Goal: Task Accomplishment & Management: Manage account settings

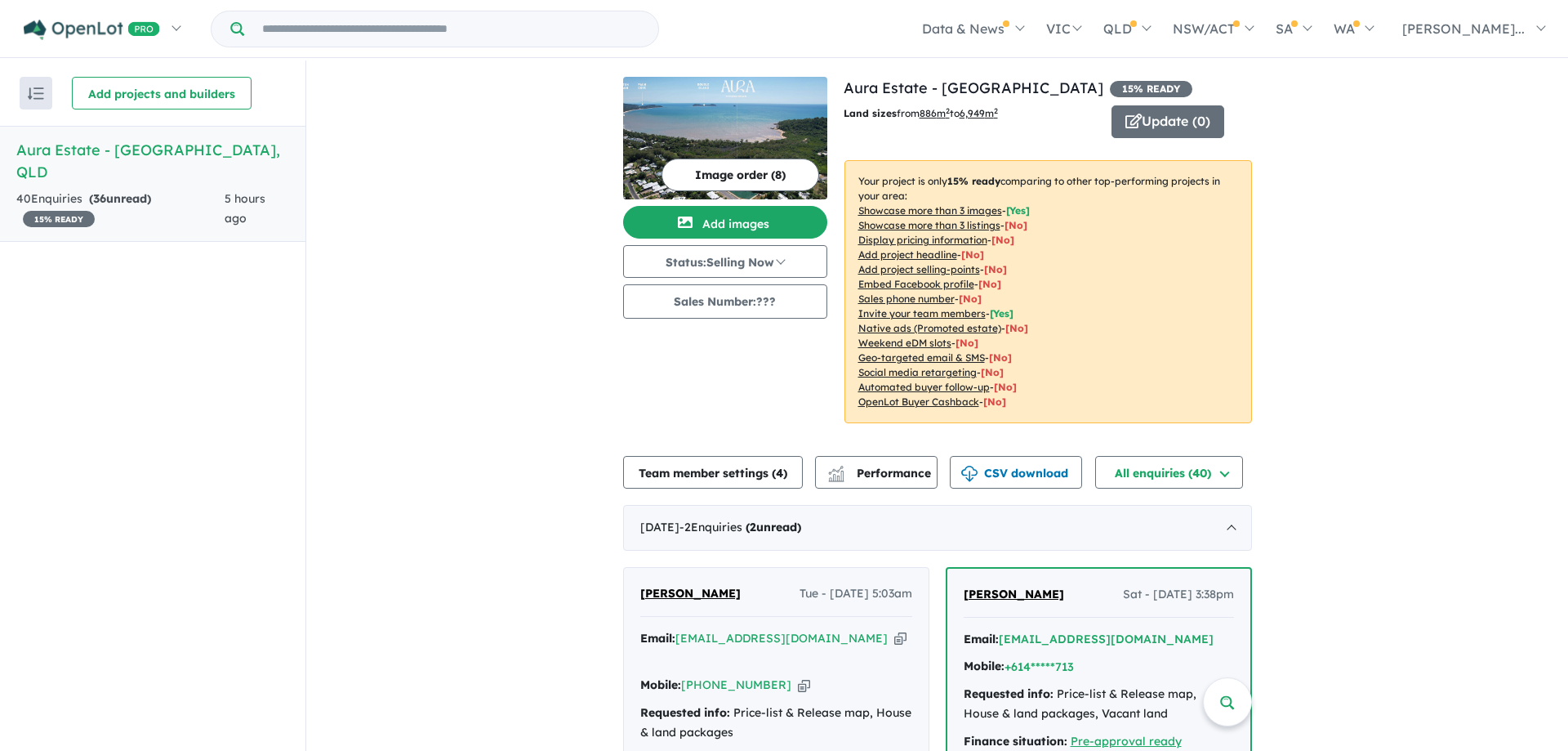
click at [735, 164] on button "Image order ( 8 )" at bounding box center [740, 174] width 157 height 33
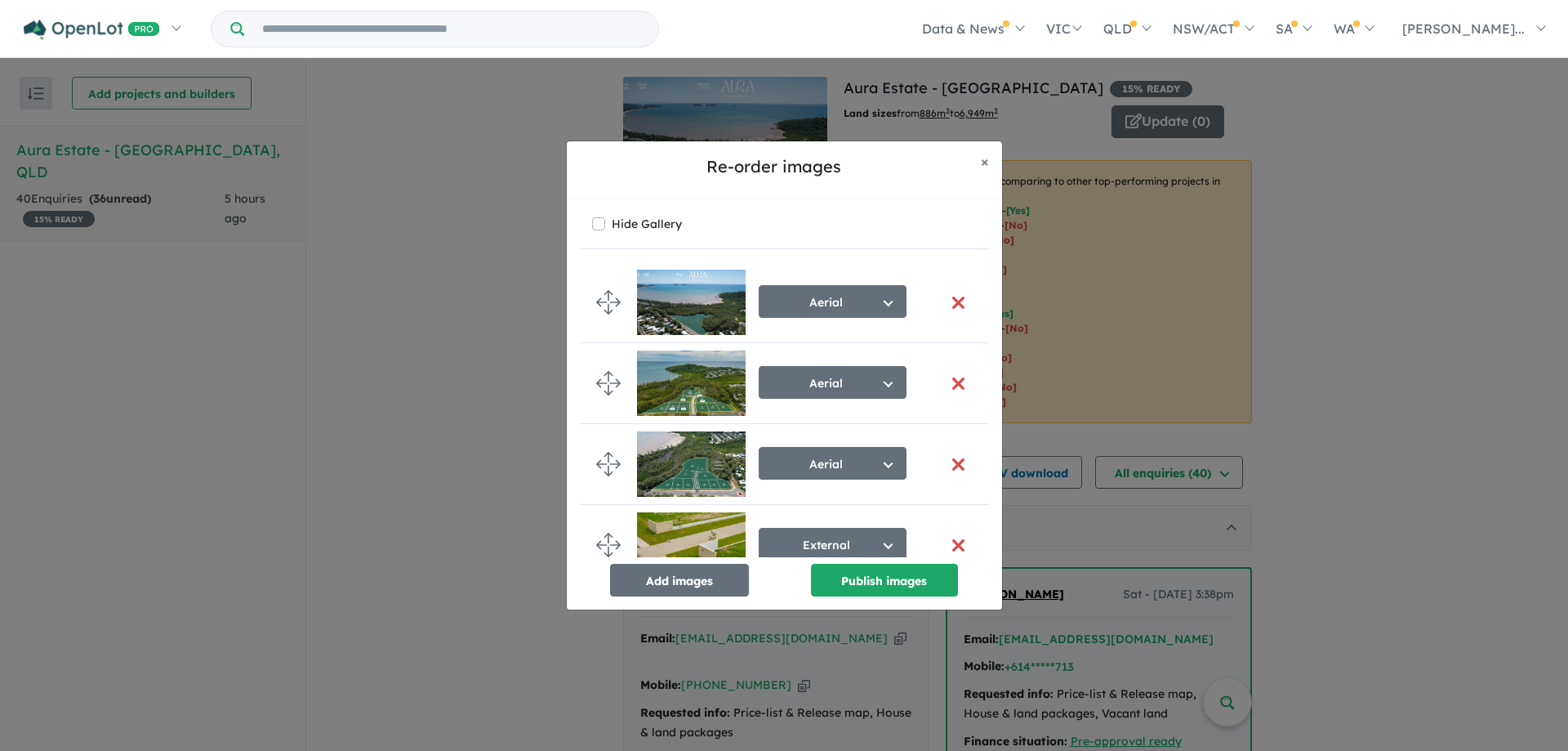
click at [953, 383] on button "button" at bounding box center [958, 383] width 34 height 35
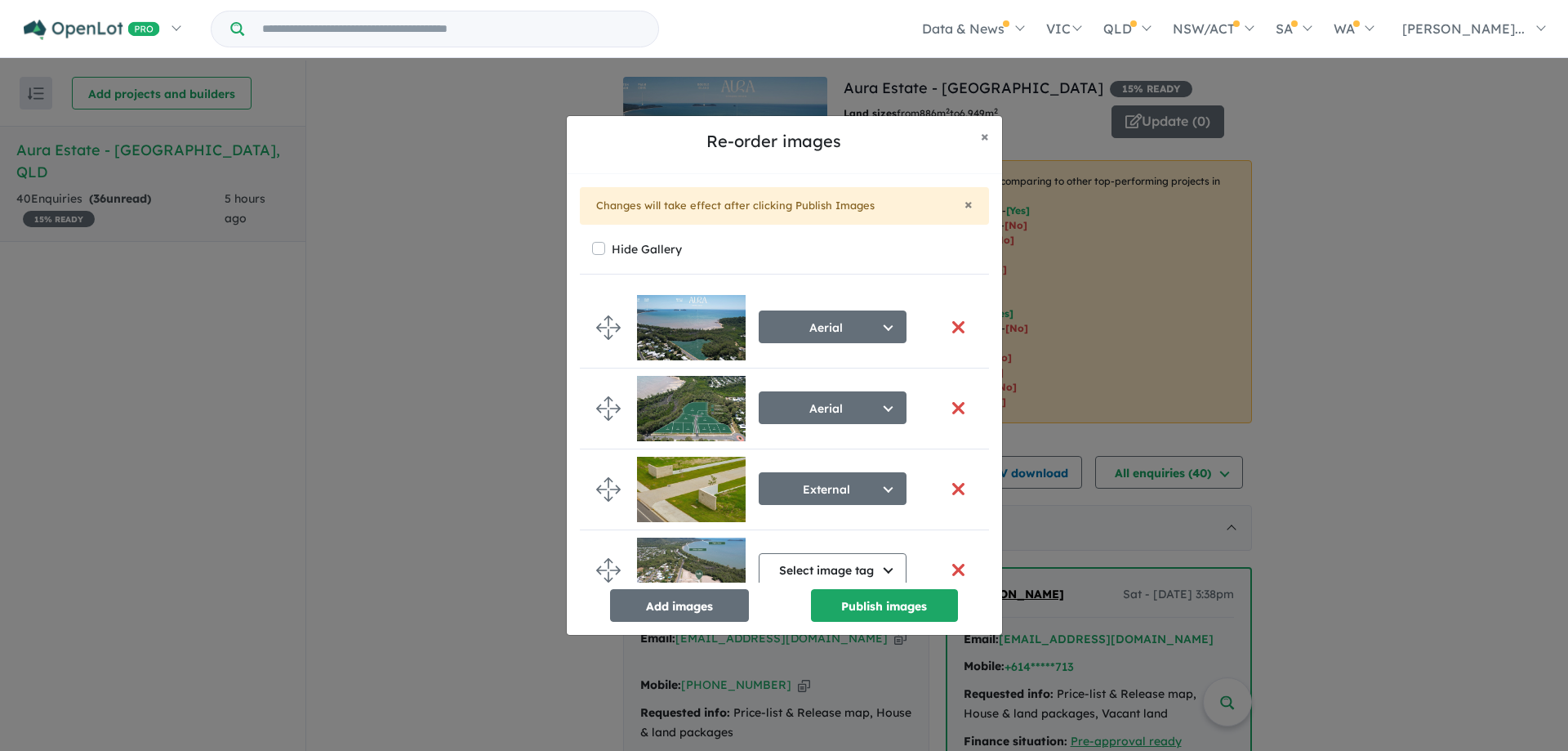
click at [964, 405] on button "button" at bounding box center [958, 408] width 34 height 35
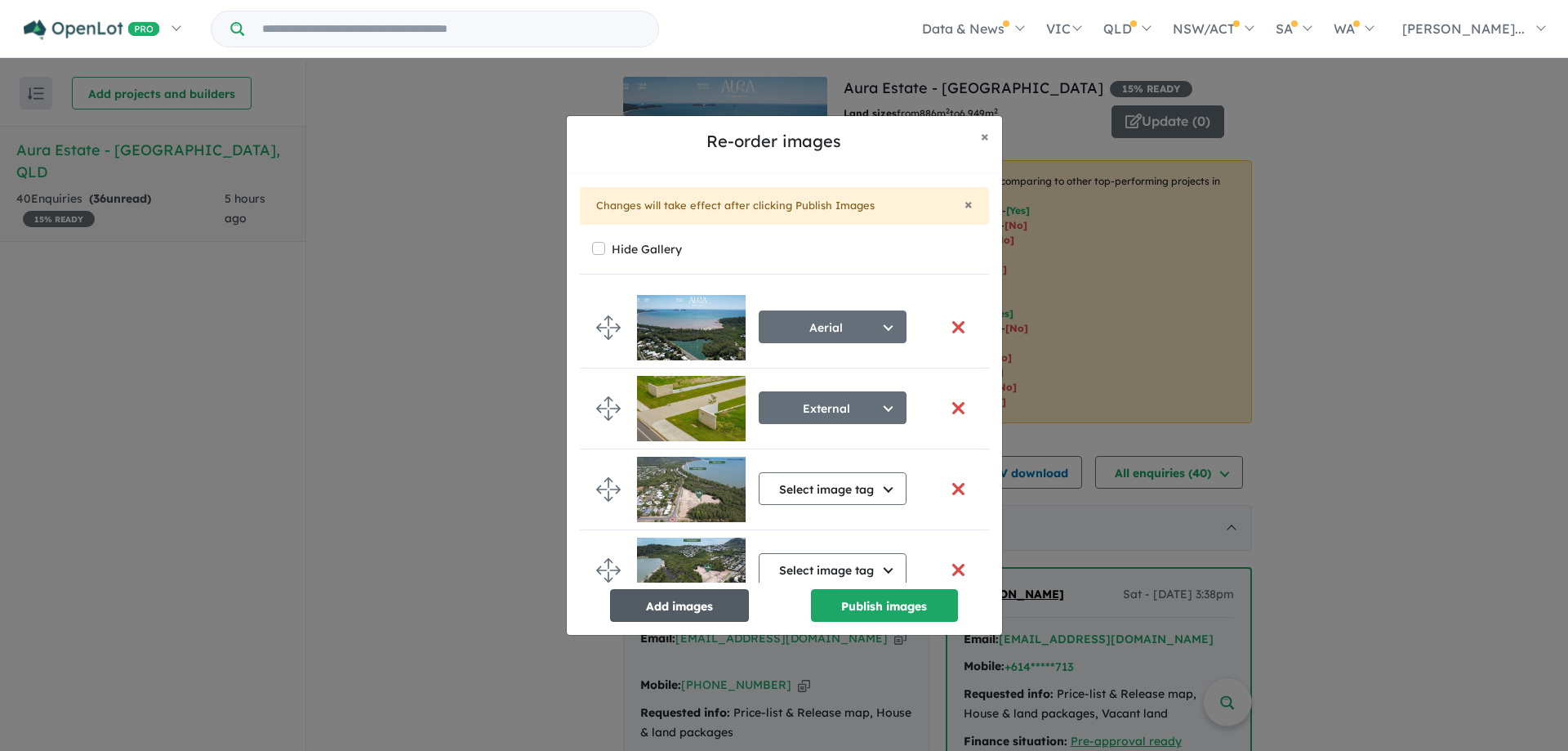
click at [672, 613] on button "Add images" at bounding box center [679, 605] width 139 height 33
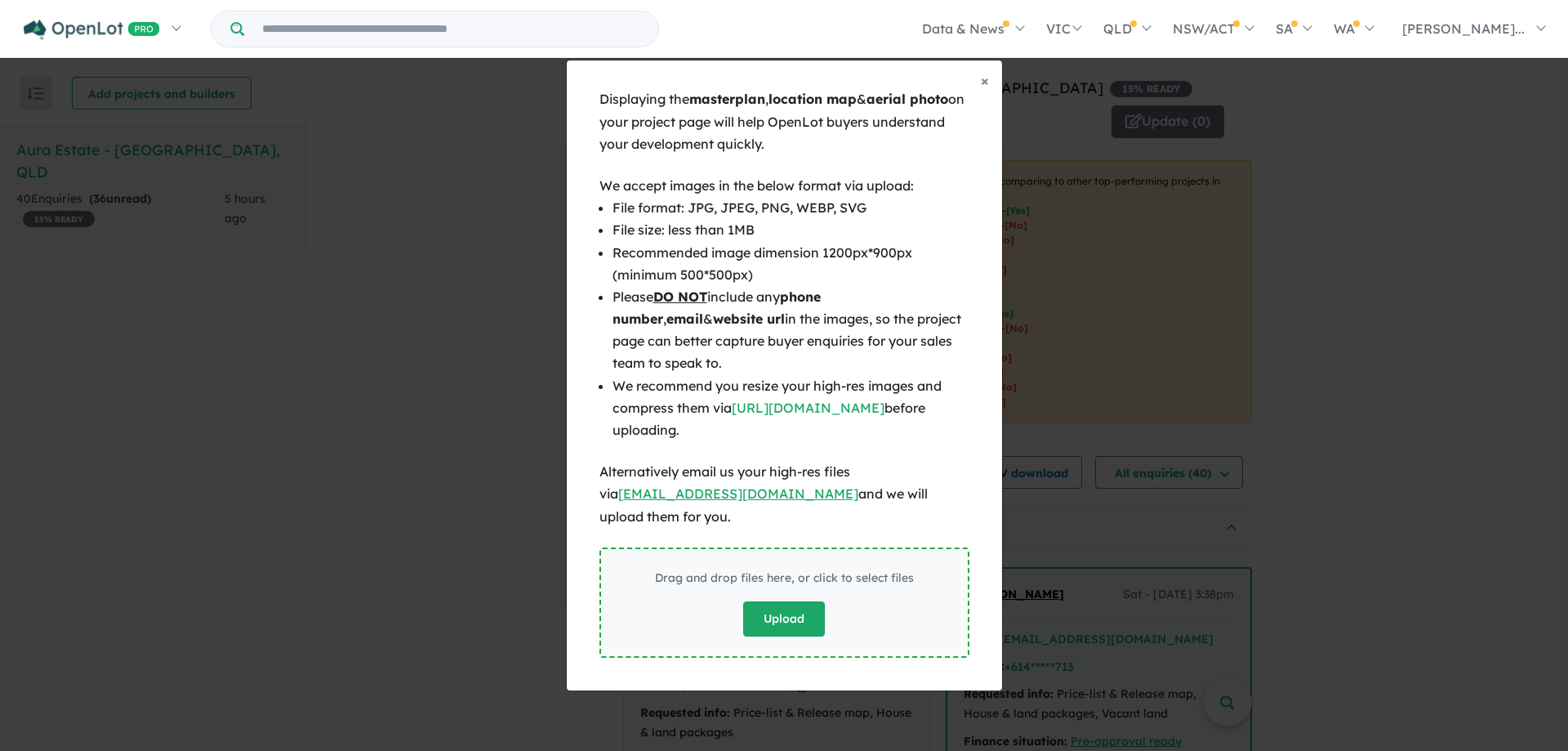
click at [788, 614] on button "Upload" at bounding box center [784, 619] width 82 height 35
click at [798, 607] on button "Upload" at bounding box center [784, 619] width 82 height 35
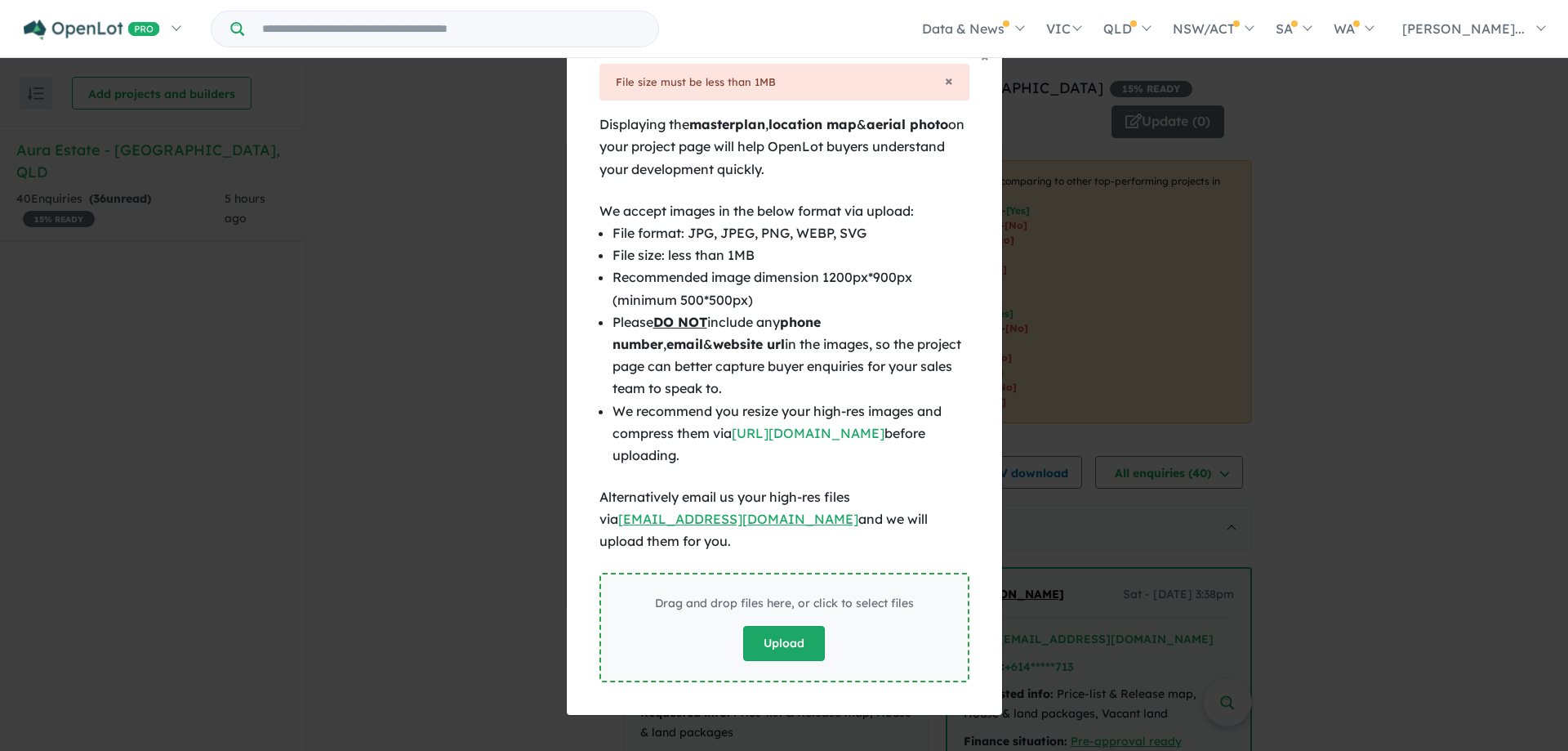
click at [765, 638] on button "Upload" at bounding box center [784, 643] width 82 height 35
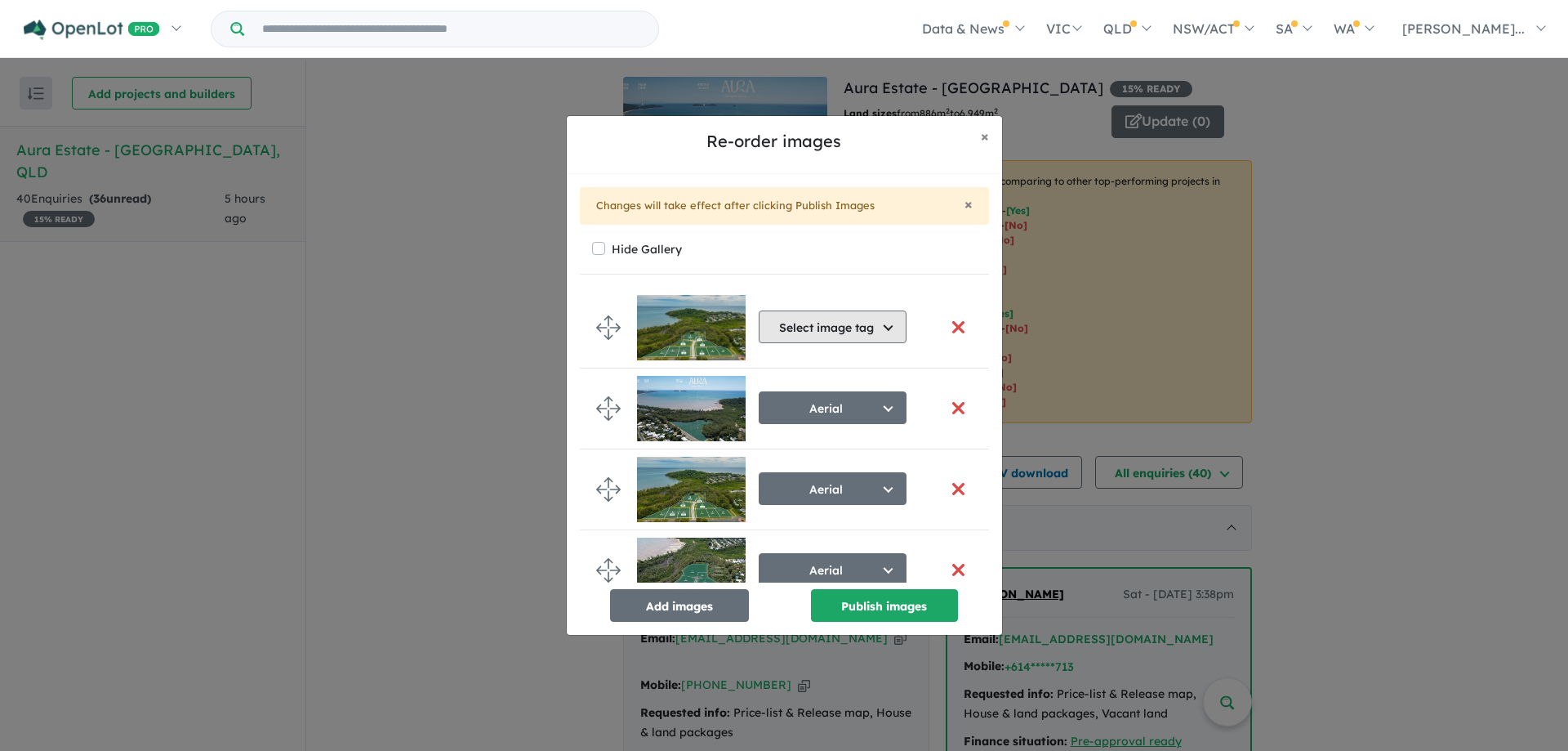
click at [886, 328] on button "Select image tag" at bounding box center [832, 327] width 147 height 33
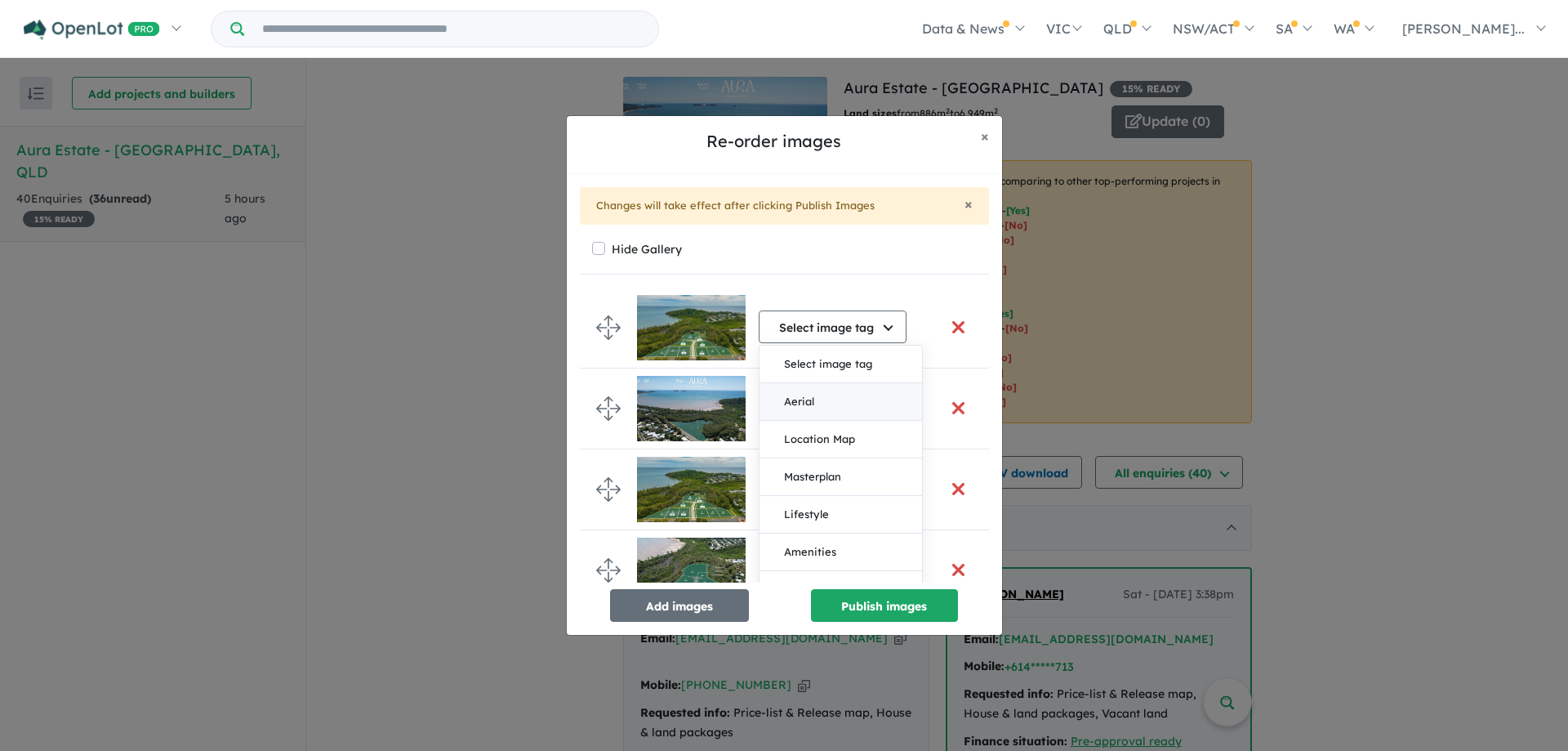
click at [857, 400] on button "Aerial" at bounding box center [841, 402] width 162 height 38
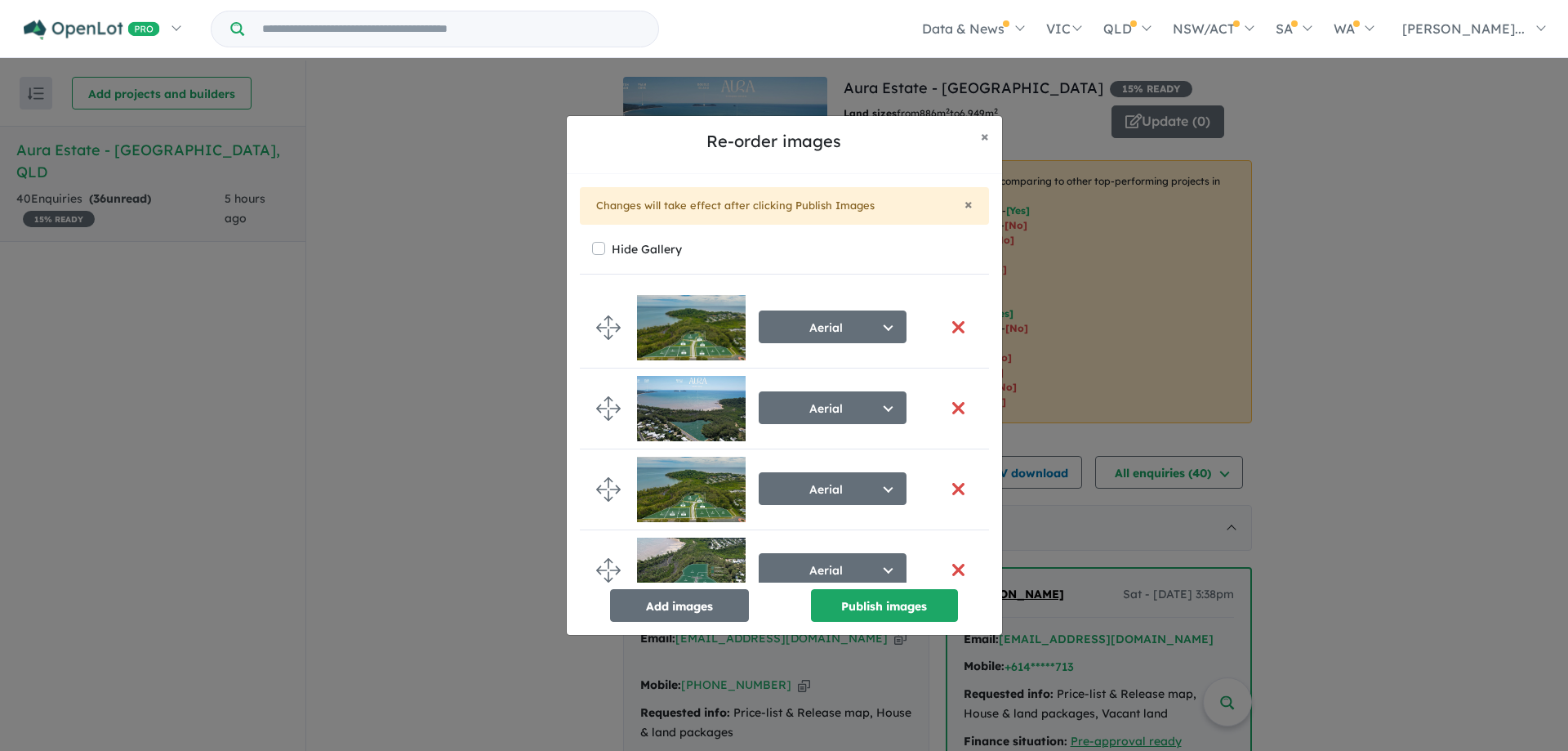
click at [954, 489] on button "button" at bounding box center [958, 489] width 34 height 35
click at [956, 488] on button "button" at bounding box center [958, 489] width 34 height 35
click at [877, 603] on button "Publish images" at bounding box center [885, 605] width 147 height 33
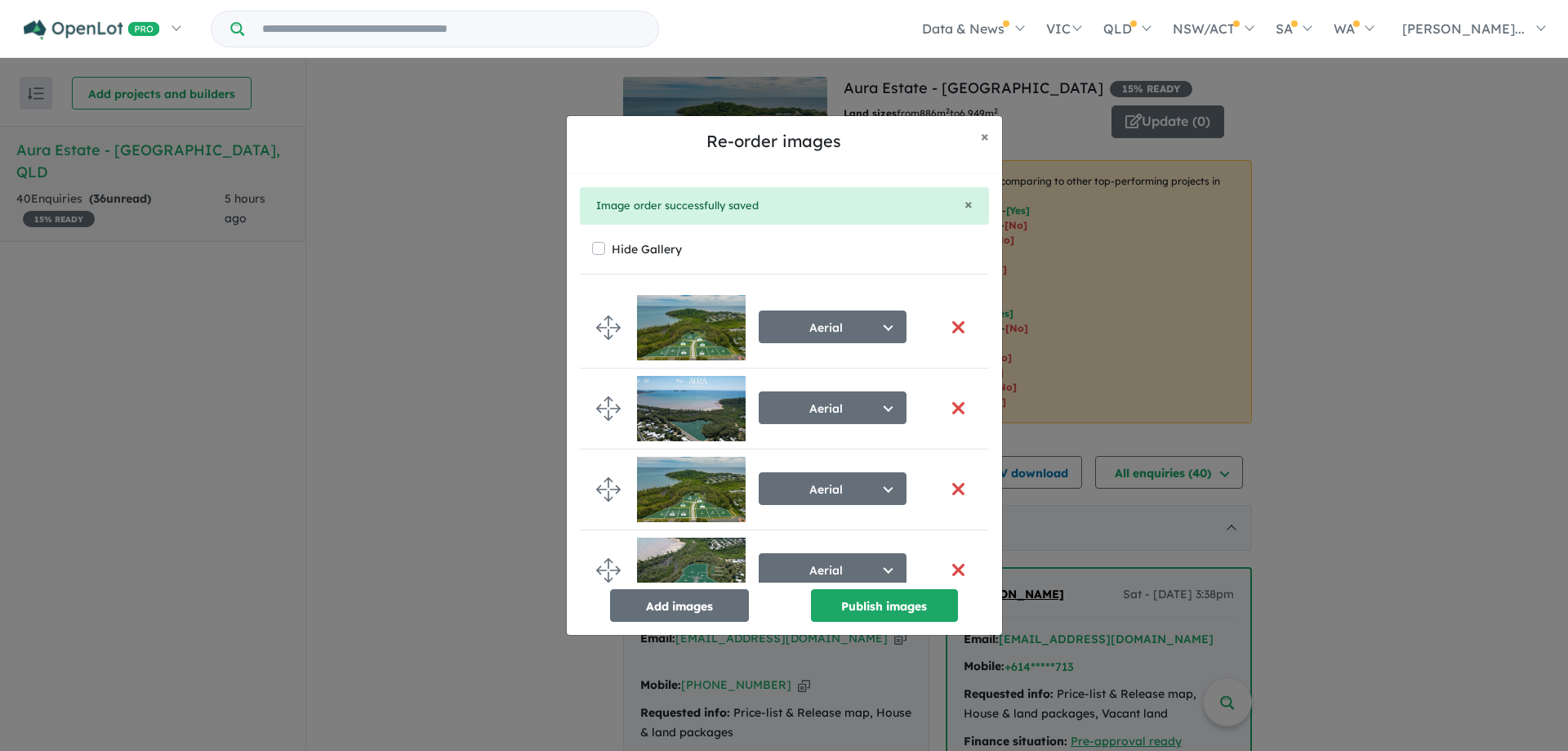
click at [956, 488] on button "button" at bounding box center [958, 489] width 34 height 35
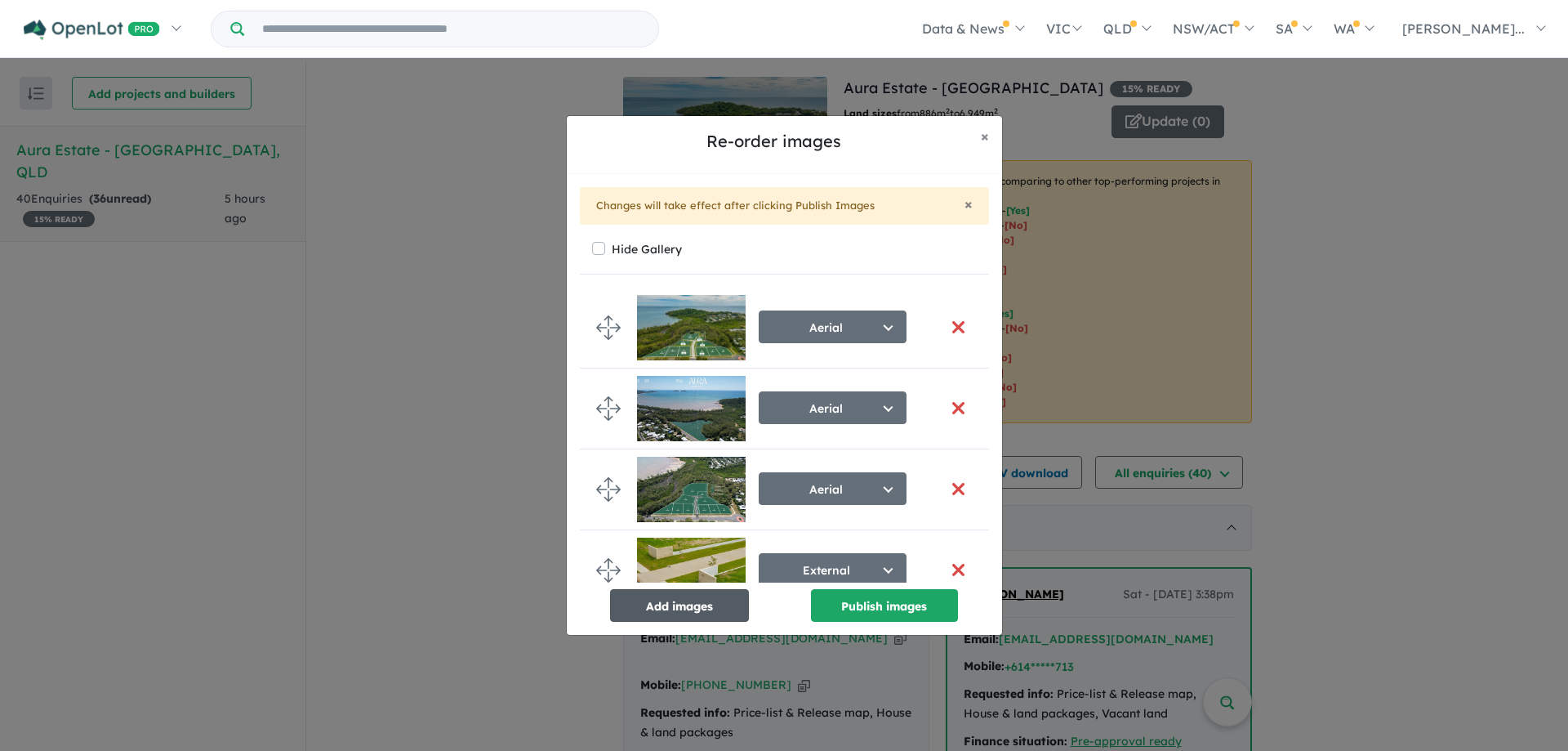
click at [679, 594] on button "Add images" at bounding box center [679, 605] width 139 height 33
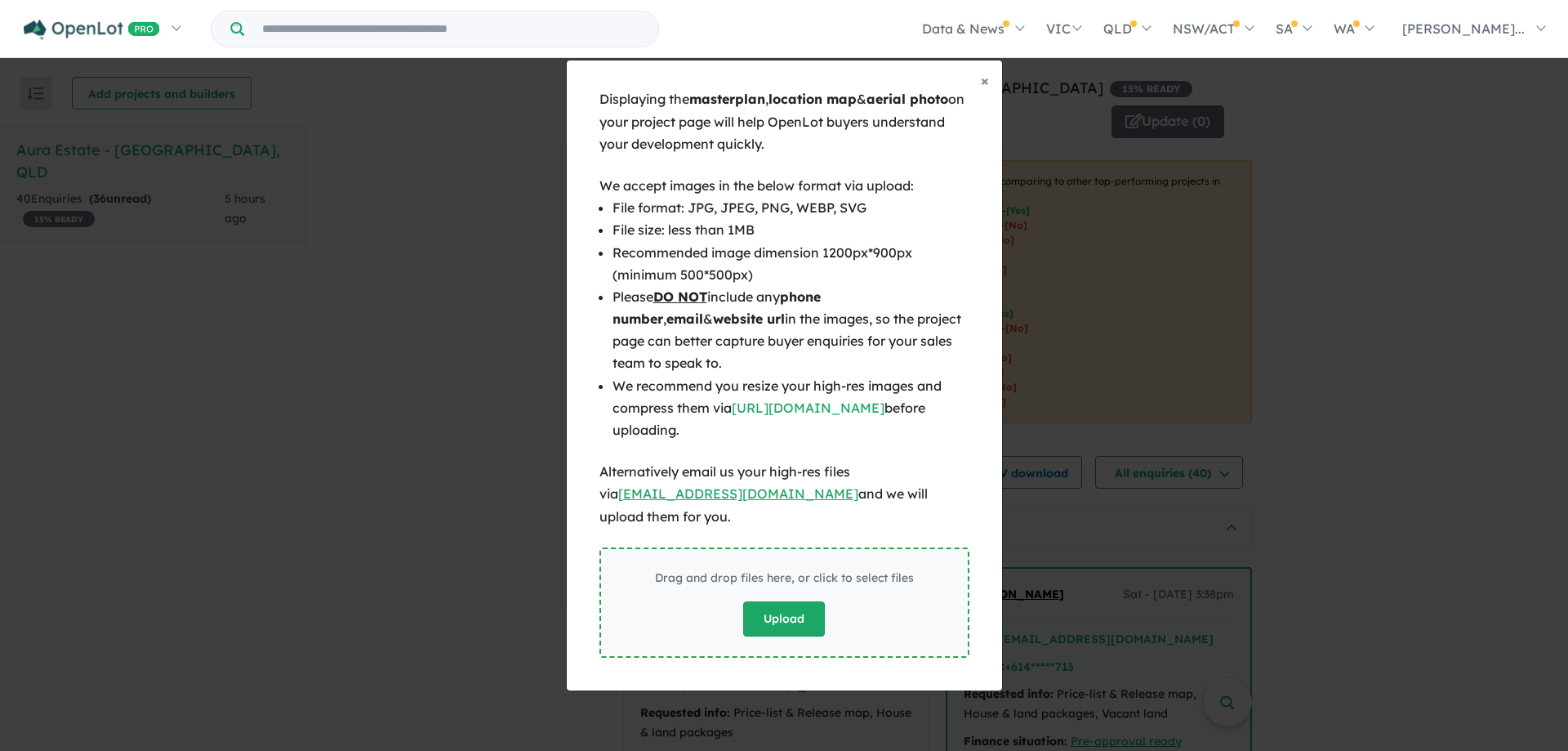
click at [782, 611] on button "Upload" at bounding box center [784, 619] width 82 height 35
click at [982, 90] on span "×" at bounding box center [986, 80] width 8 height 19
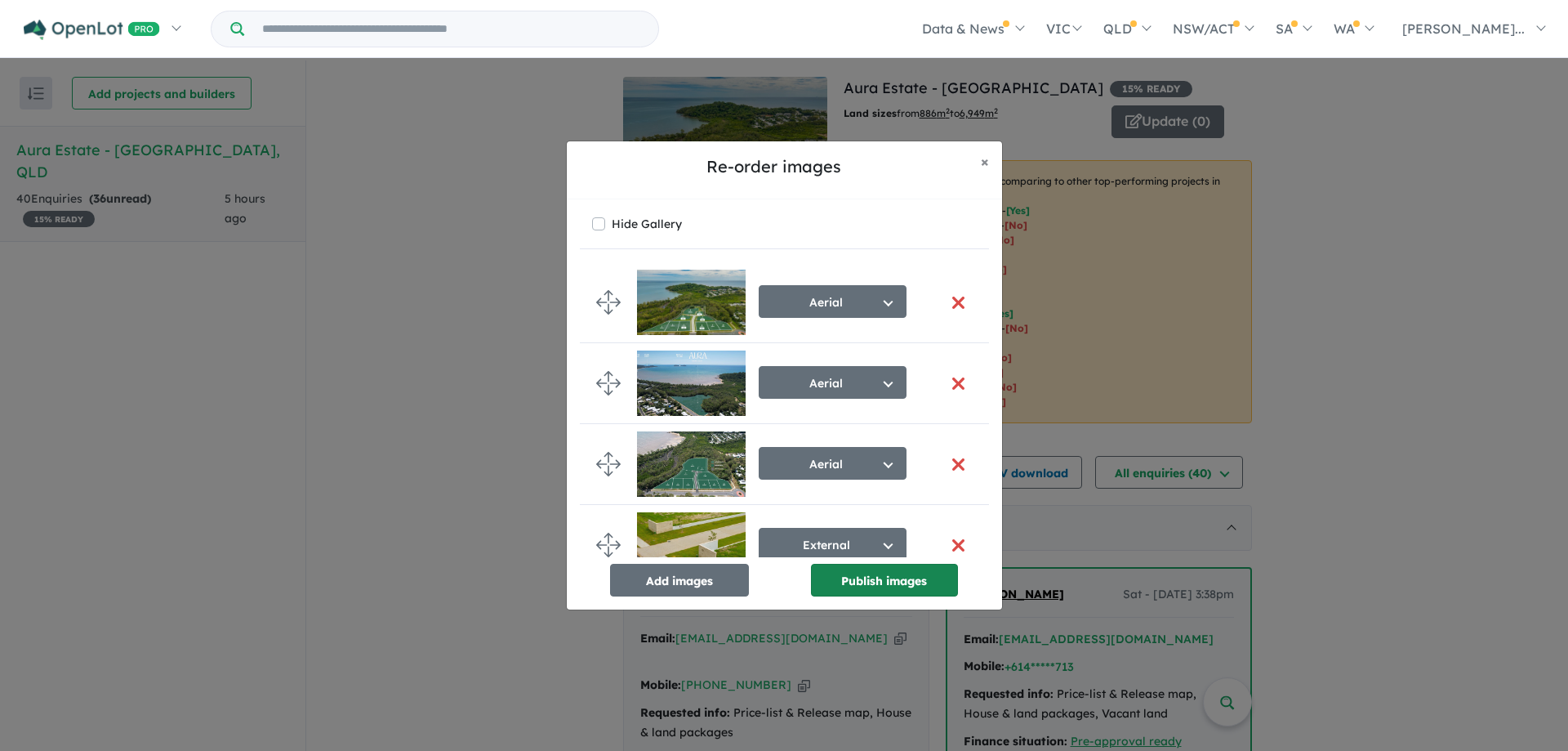
click at [891, 593] on button "Publish images" at bounding box center [885, 580] width 147 height 33
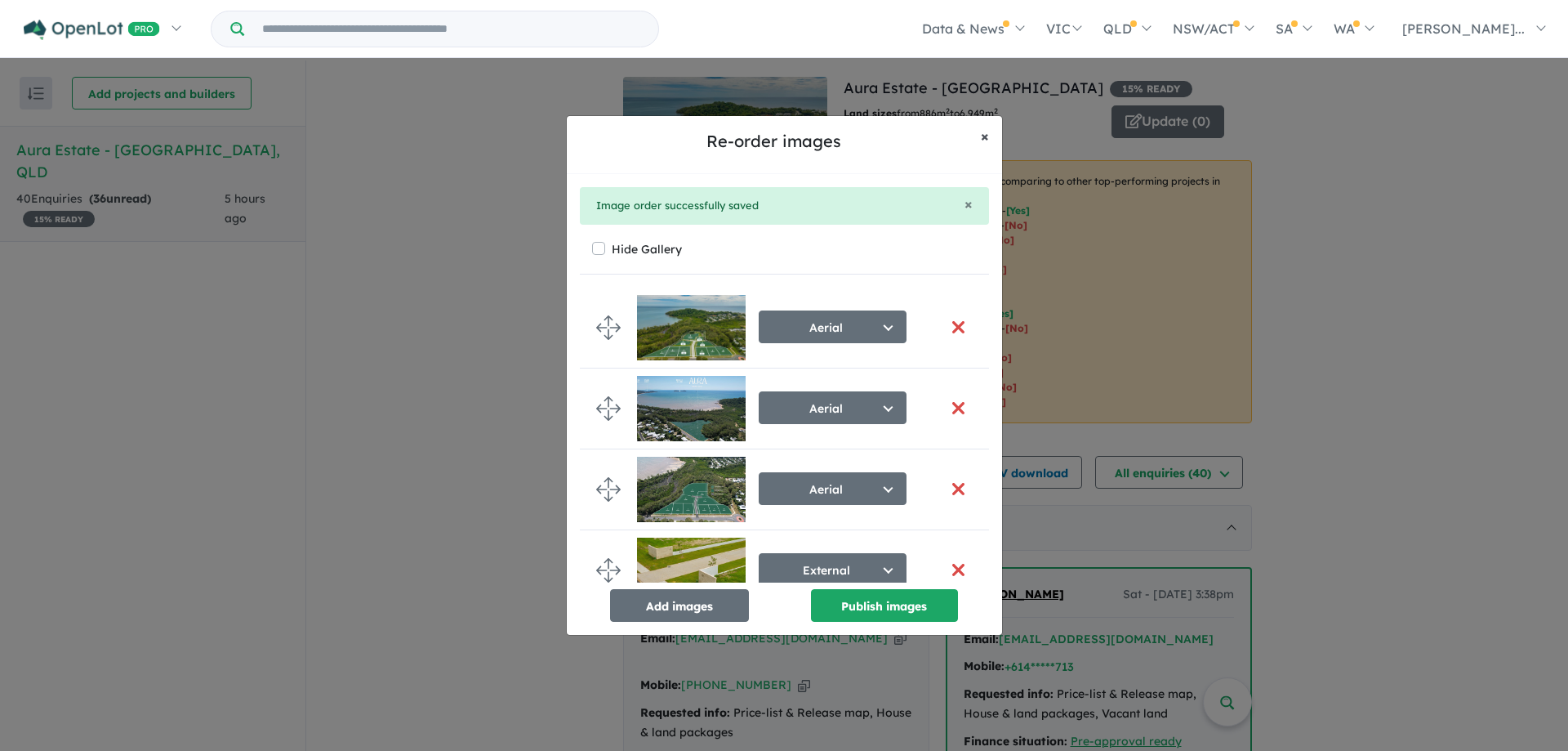
click at [981, 137] on button "× Close" at bounding box center [985, 136] width 34 height 41
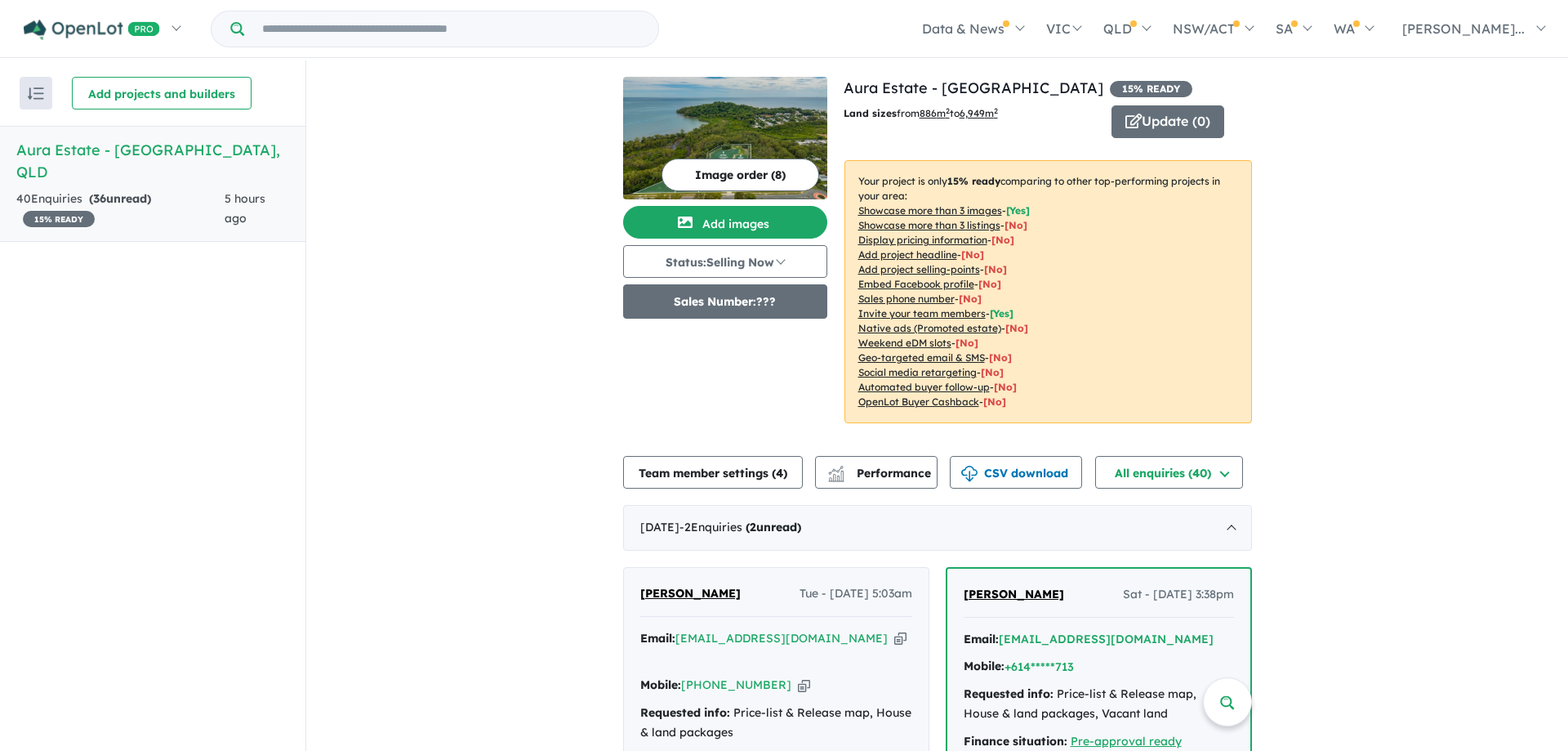
click at [728, 305] on button "Sales Number: ???" at bounding box center [725, 301] width 204 height 34
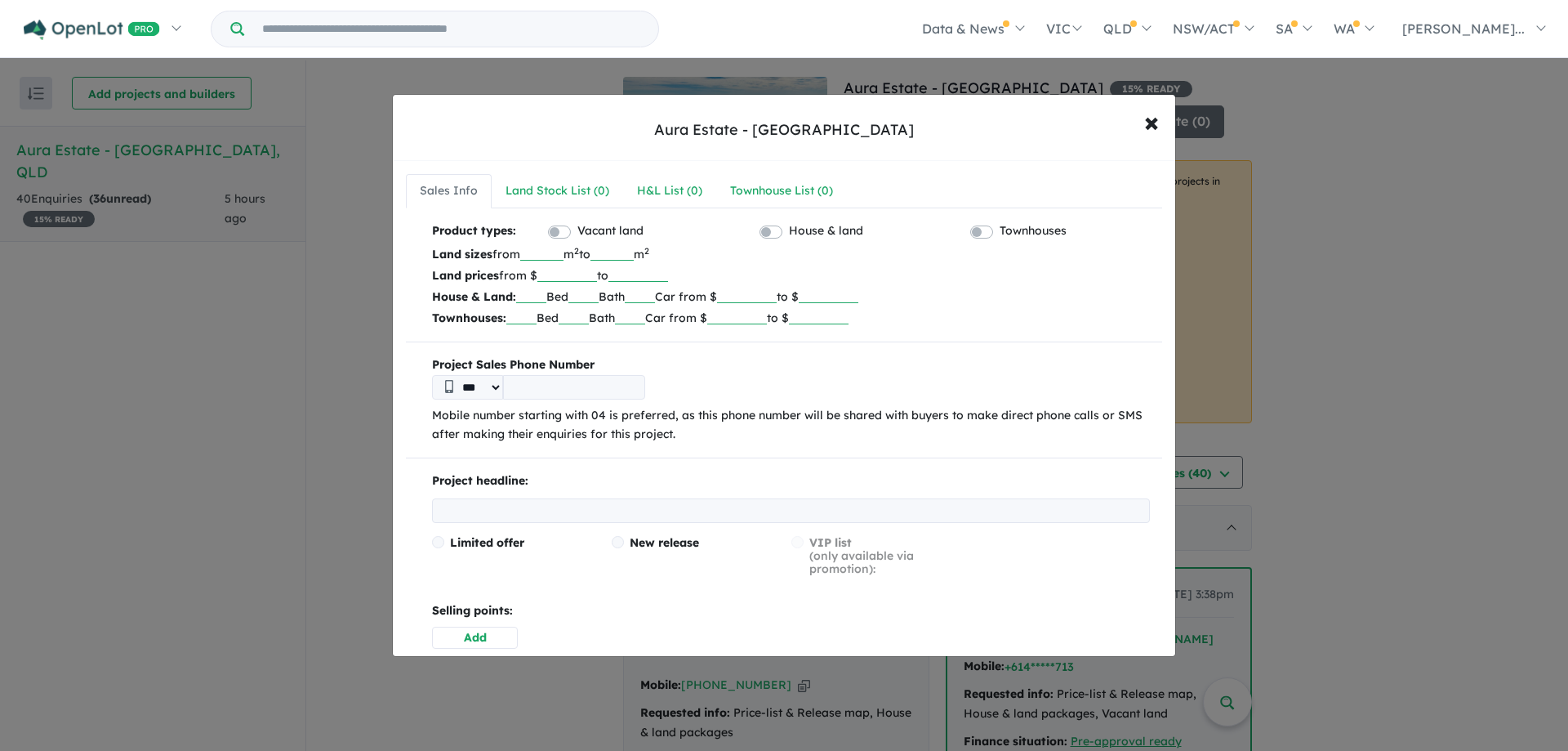
click at [577, 398] on input "tel" at bounding box center [574, 387] width 142 height 24
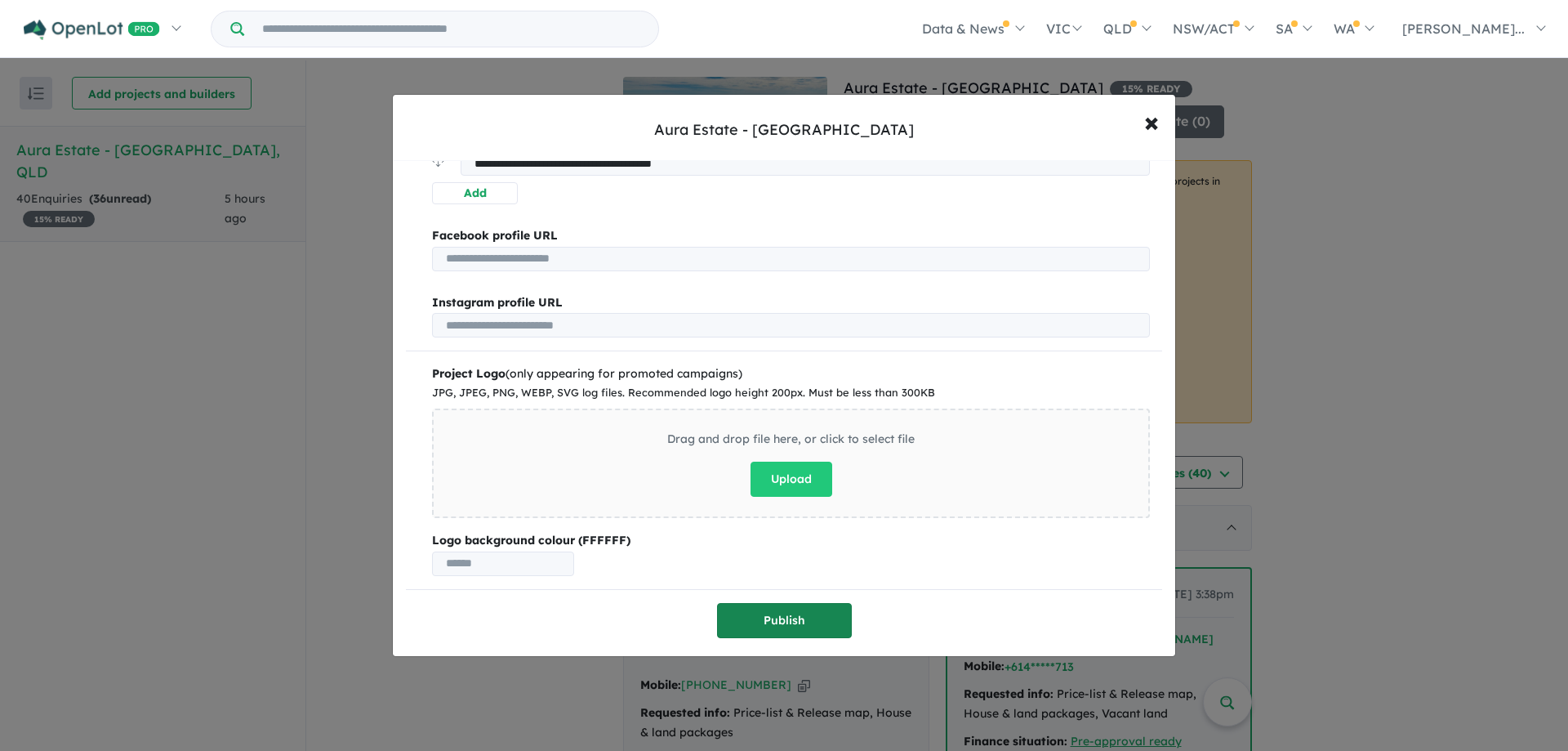
type input "**********"
click at [796, 625] on button "Publish" at bounding box center [785, 621] width 135 height 35
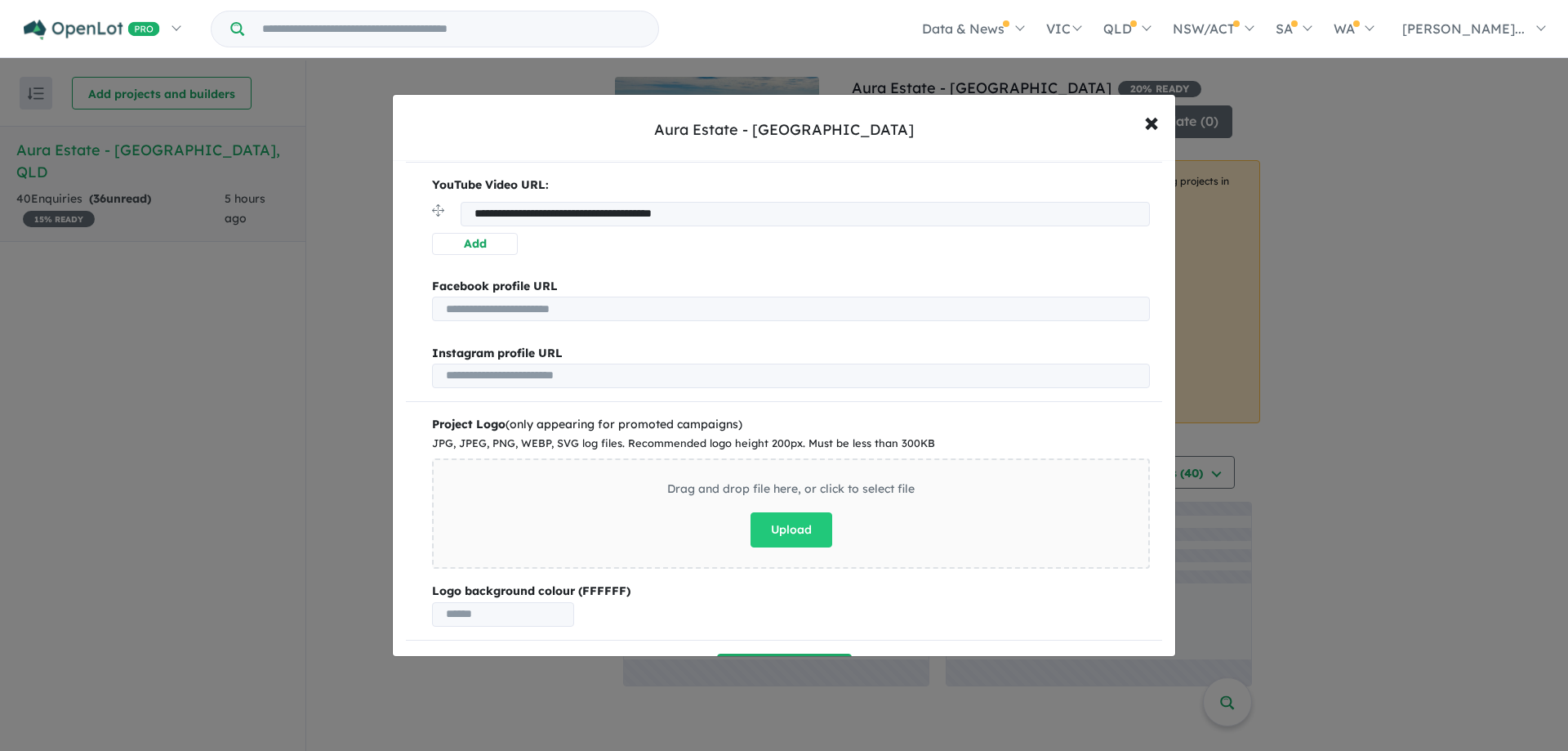
scroll to position [0, 0]
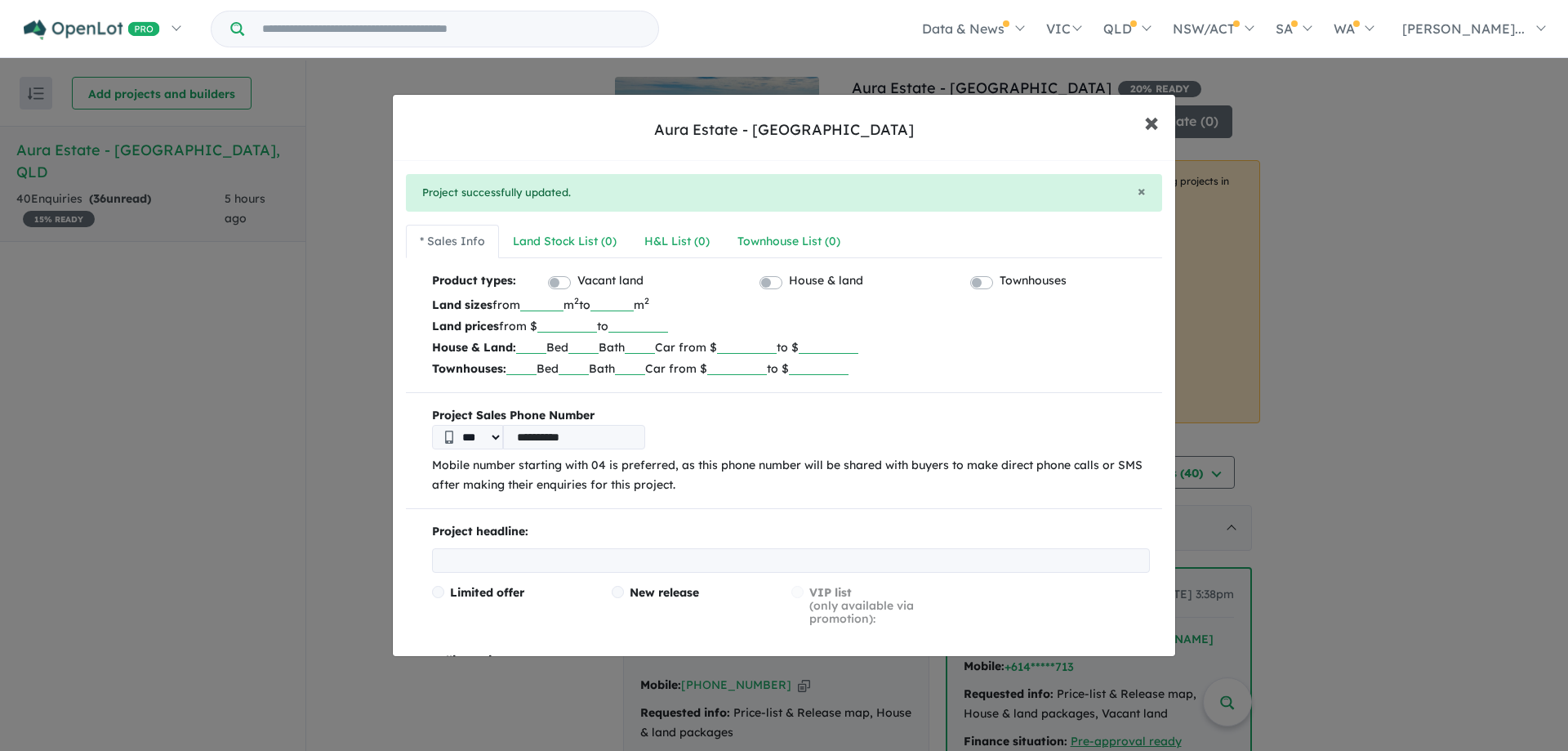
click at [1157, 123] on span "×" at bounding box center [1152, 122] width 15 height 35
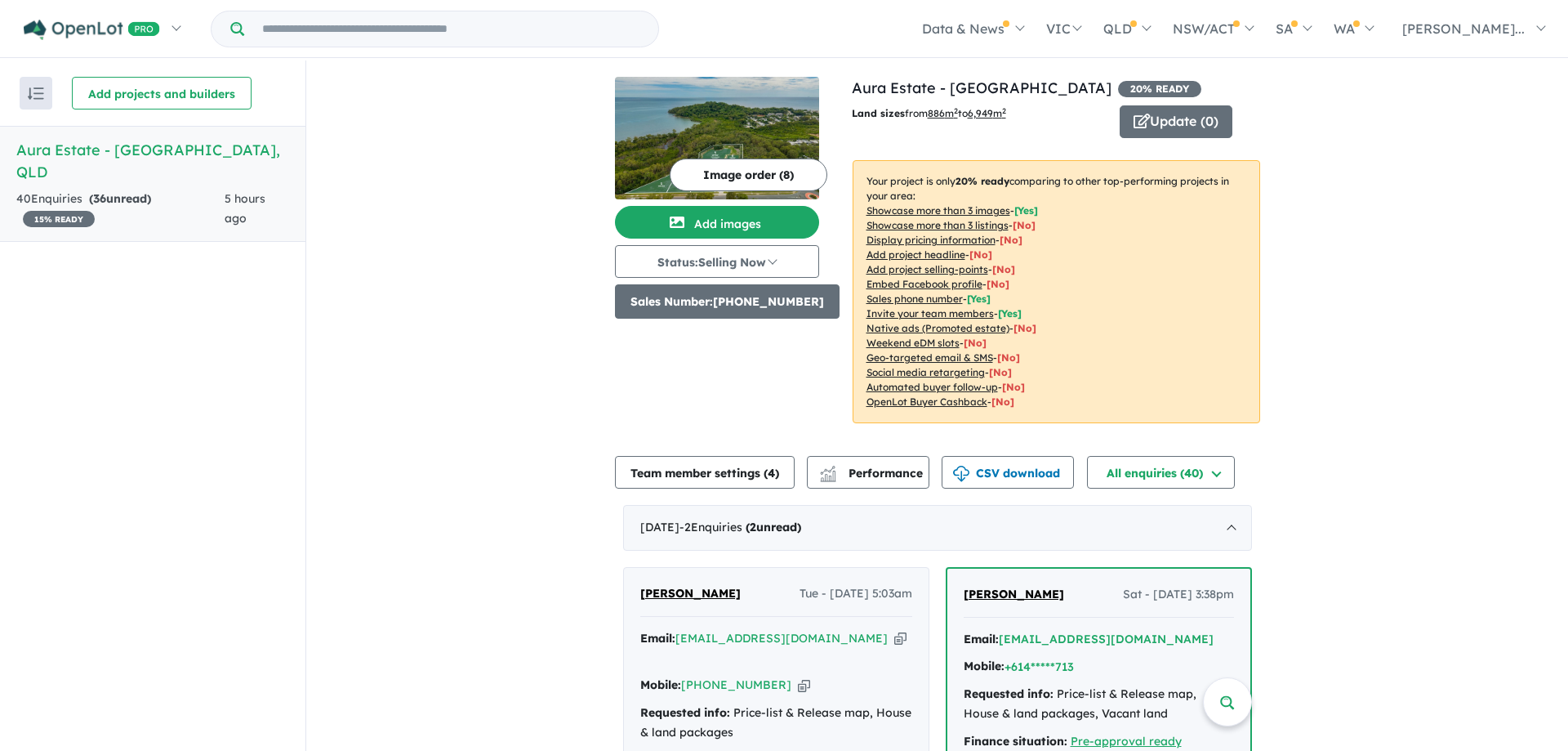
click at [769, 295] on button "Sales Number: [PHONE_NUMBER]" at bounding box center [727, 301] width 225 height 34
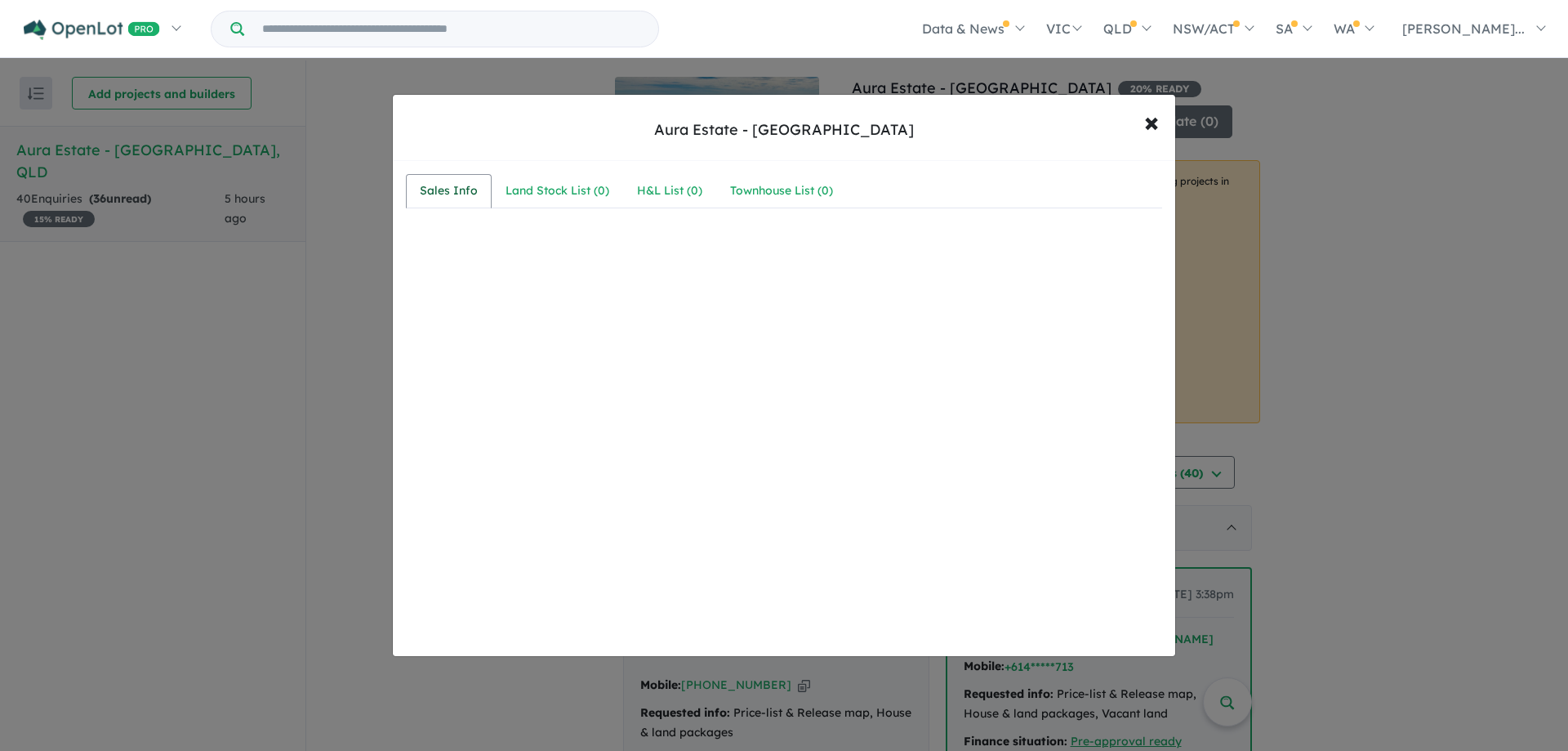
click at [438, 194] on div "Sales Info" at bounding box center [449, 192] width 58 height 20
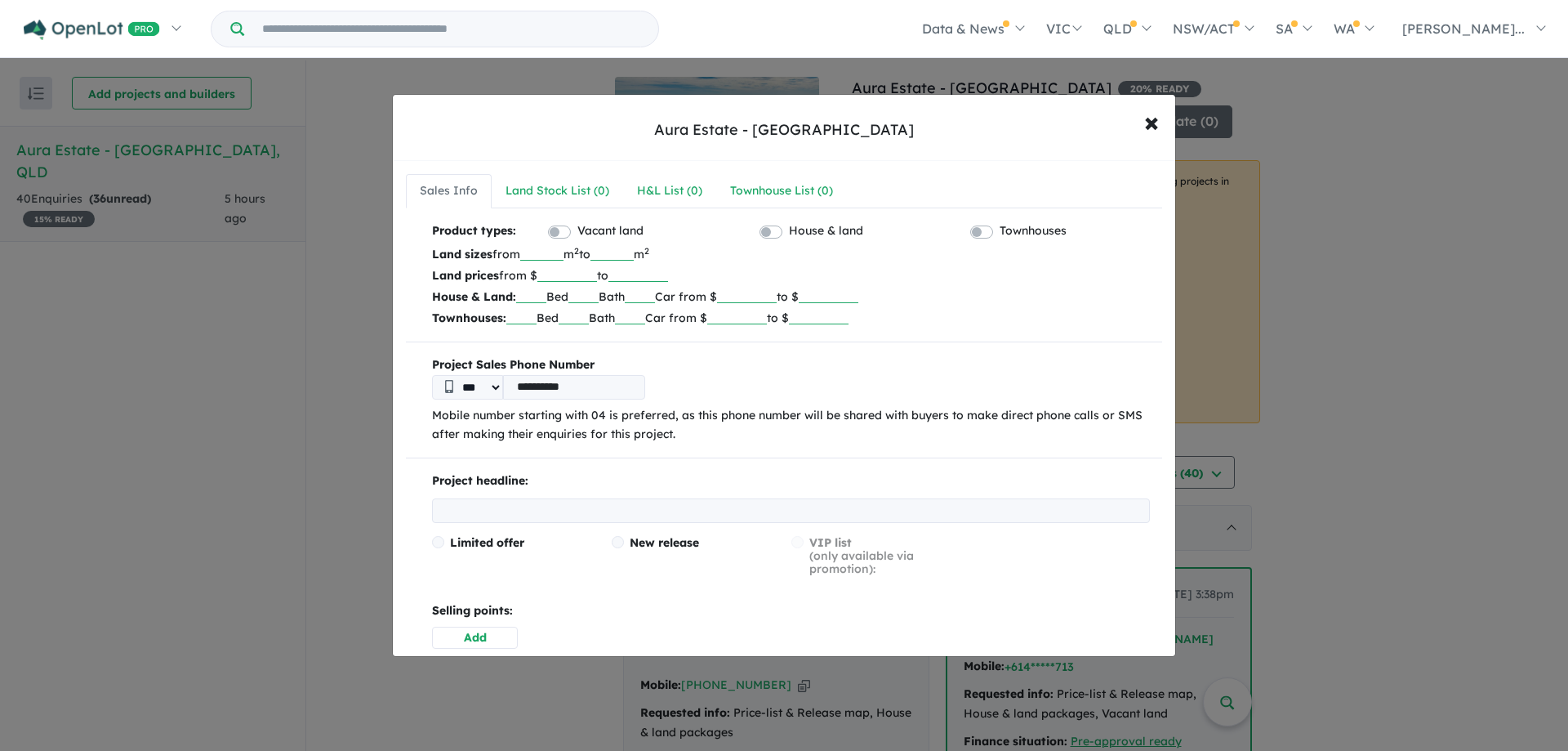
click at [529, 389] on input "**********" at bounding box center [574, 387] width 142 height 24
click at [526, 391] on input "**********" at bounding box center [574, 387] width 142 height 24
type input "*********"
click at [886, 425] on p "Mobile number starting with 04 is preferred, as this phone number will be share…" at bounding box center [791, 425] width 718 height 39
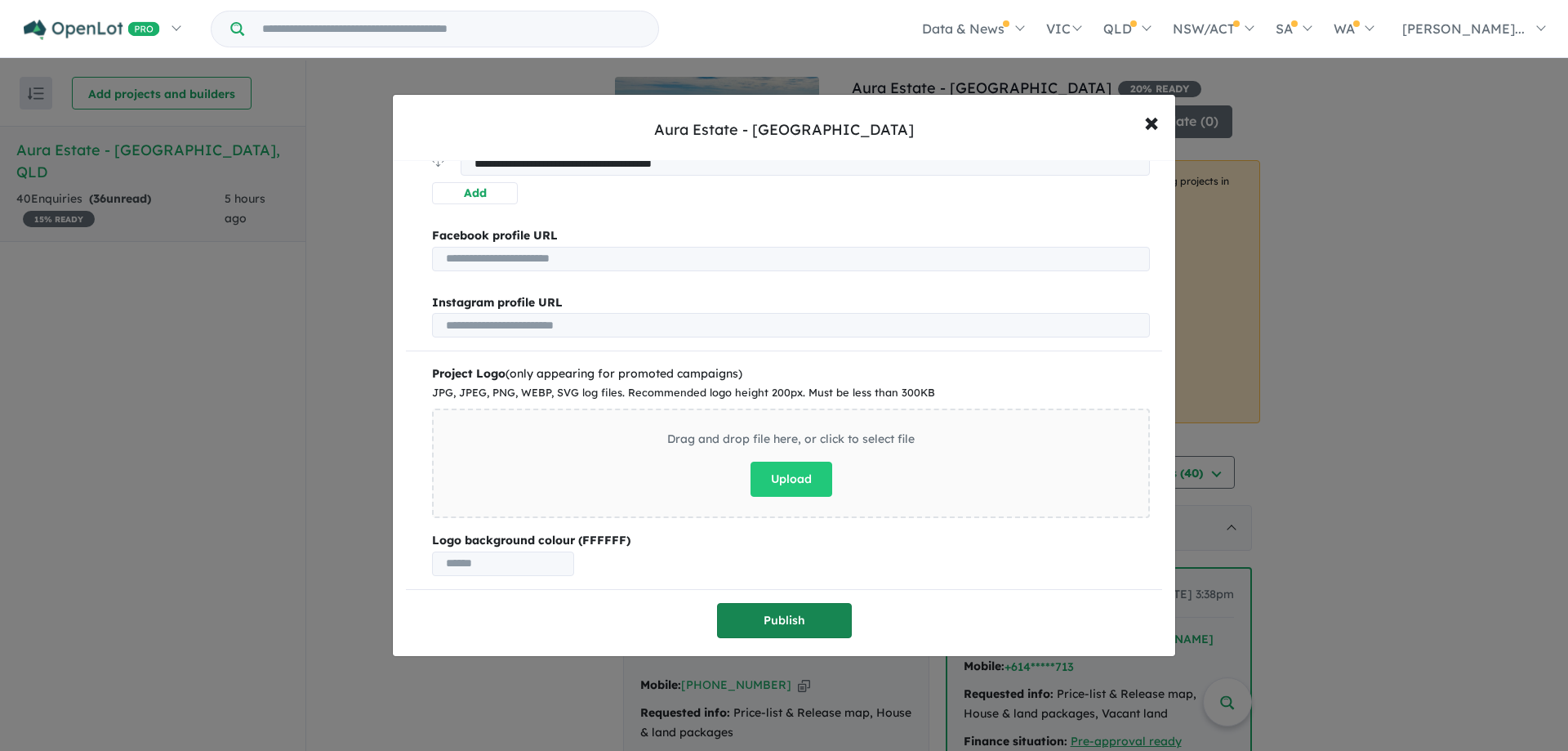
click at [805, 610] on button "Publish" at bounding box center [785, 621] width 135 height 35
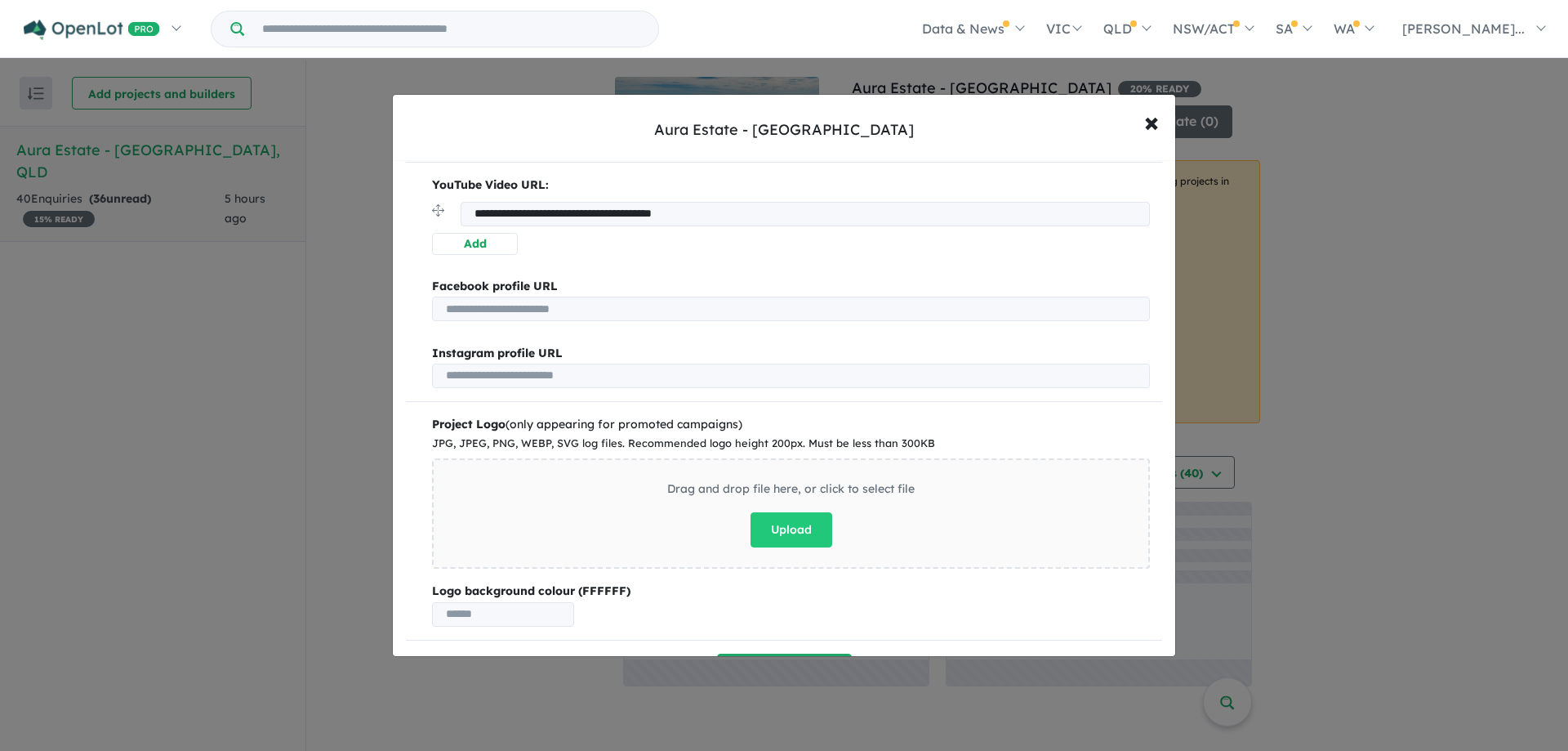
scroll to position [0, 0]
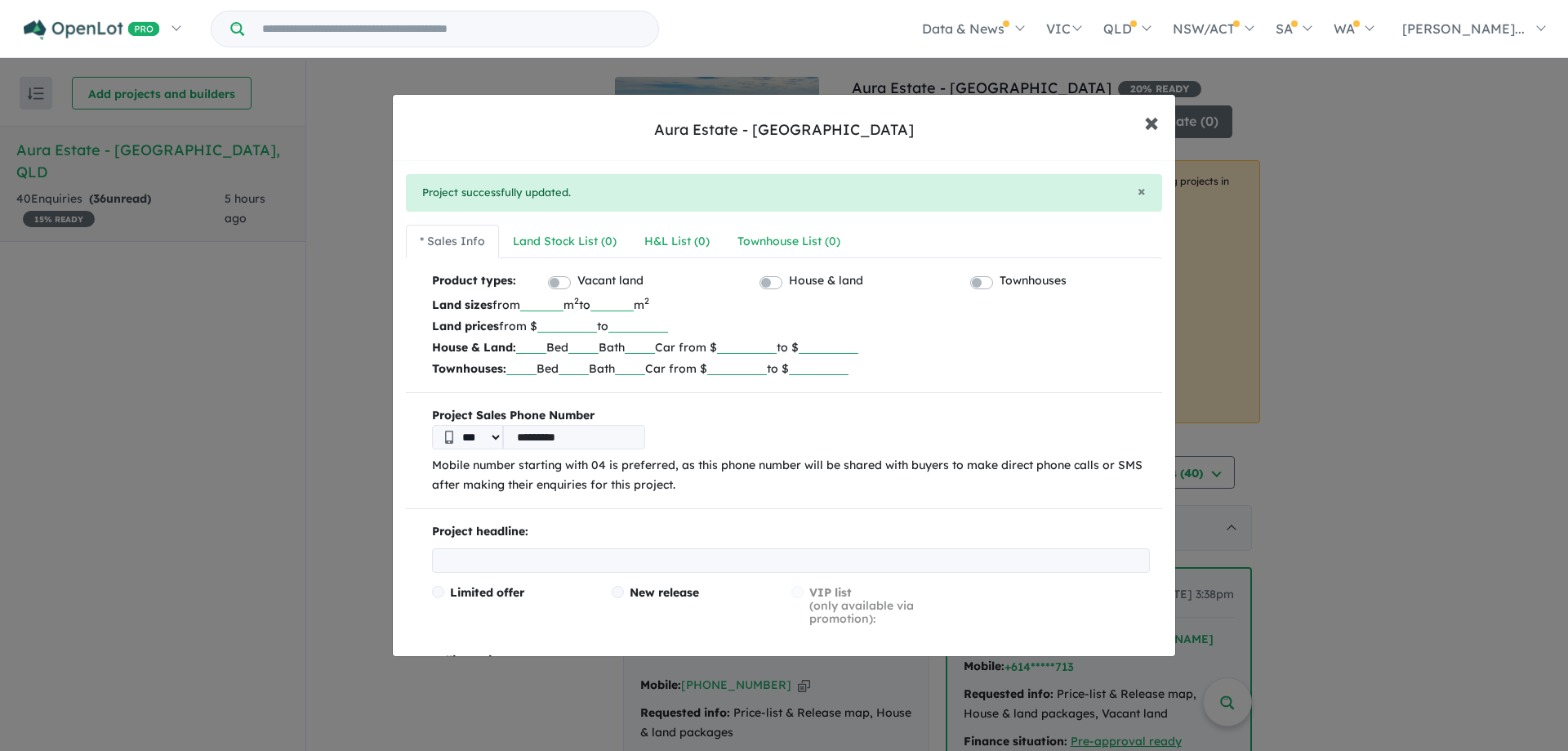
click at [1159, 111] on button "× Close" at bounding box center [1151, 122] width 47 height 44
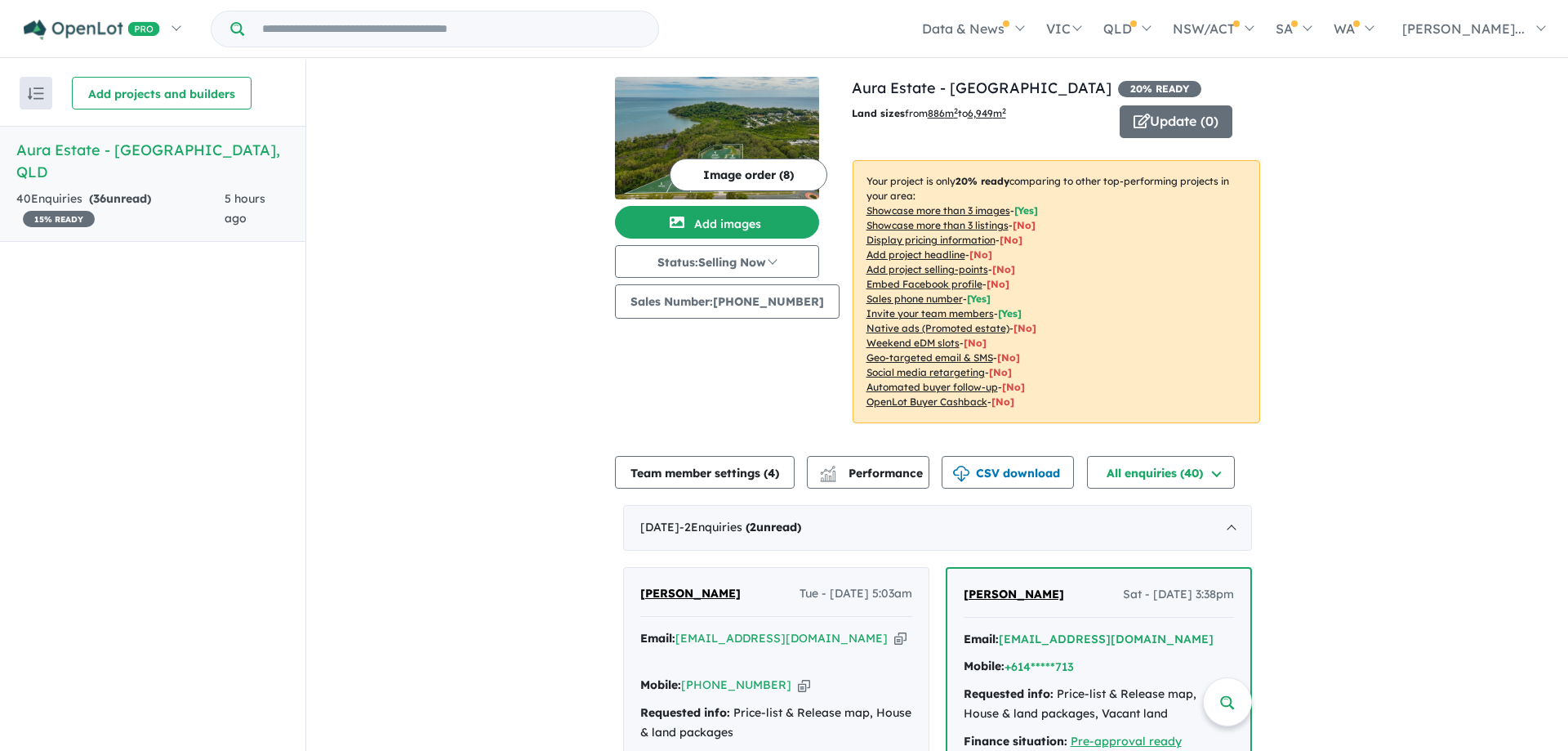
click at [68, 211] on span "15 % READY" at bounding box center [58, 219] width 72 height 17
